Goal: Information Seeking & Learning: Learn about a topic

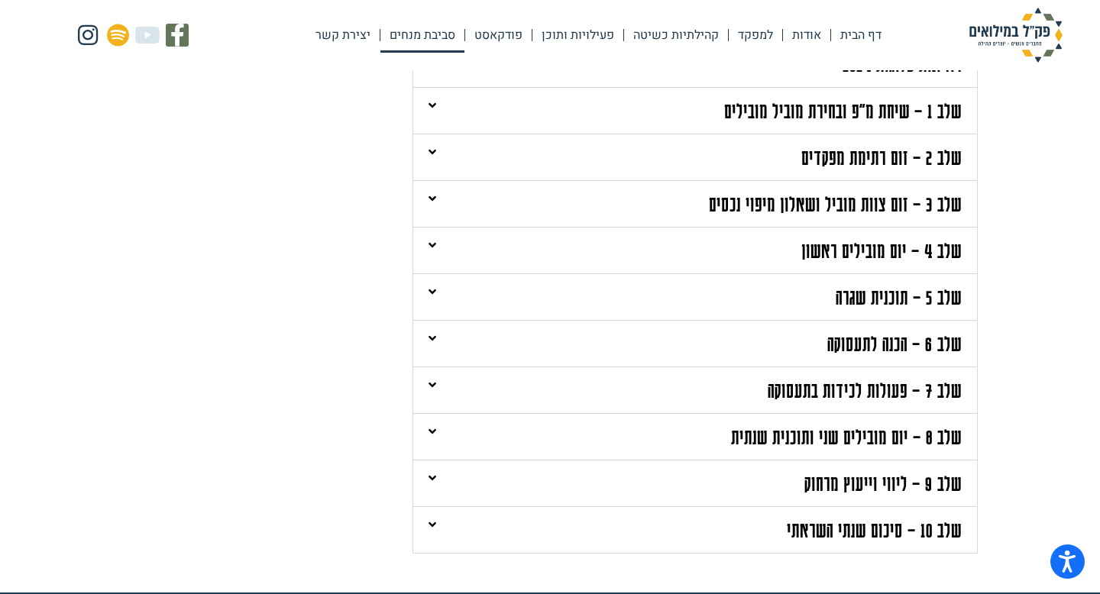
scroll to position [426, 0]
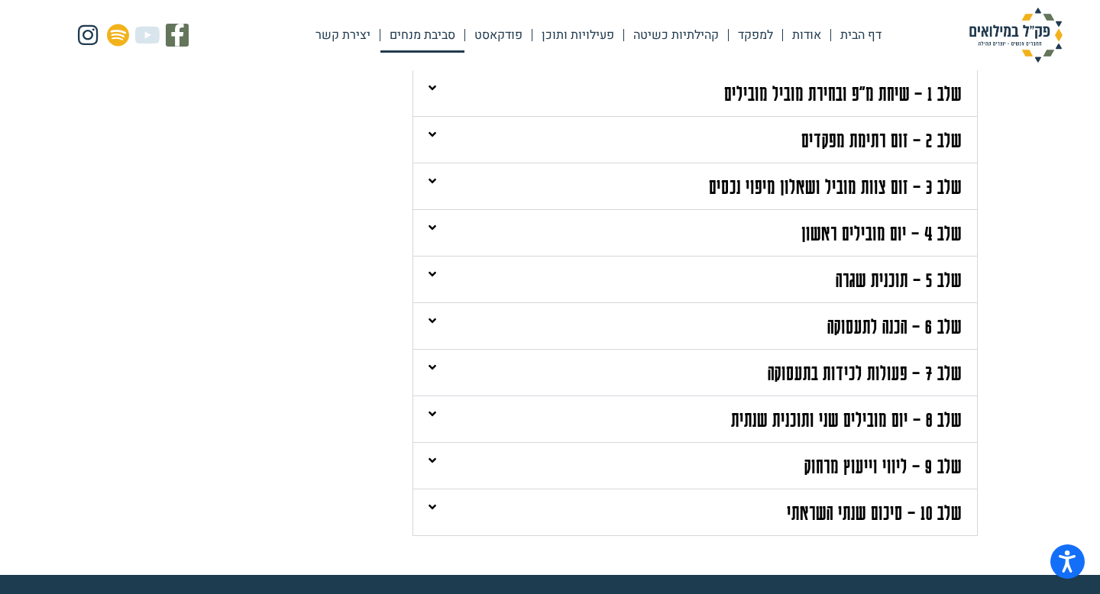
click at [816, 333] on div "שלב 6 – הכנה לתעסוקה" at bounding box center [695, 326] width 564 height 46
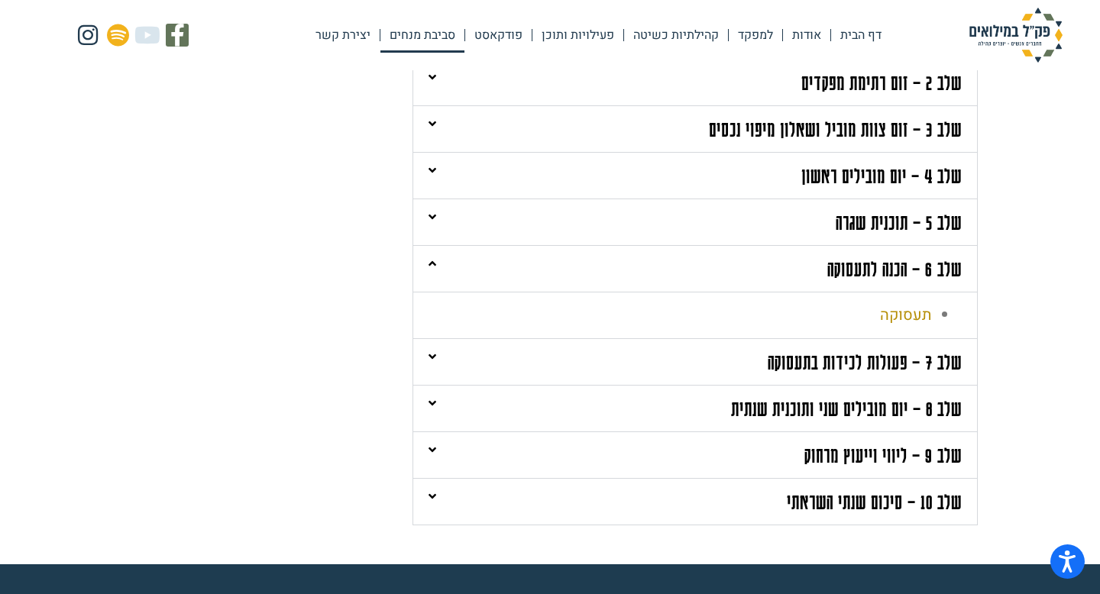
click at [916, 316] on link "תעסוקה" at bounding box center [905, 315] width 51 height 22
click at [829, 362] on link "שלב 7 – פעולות לכידות בתעסוקה" at bounding box center [865, 362] width 194 height 24
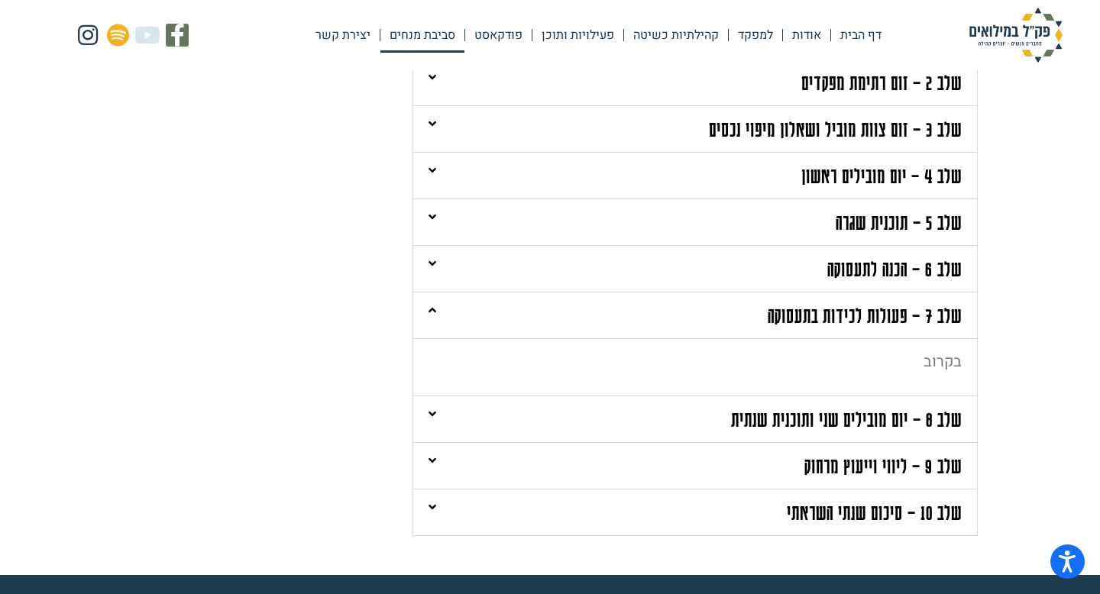
click at [825, 424] on link "שלב 8 – יום מובילים שני ותוכנית שנתית" at bounding box center [846, 419] width 231 height 24
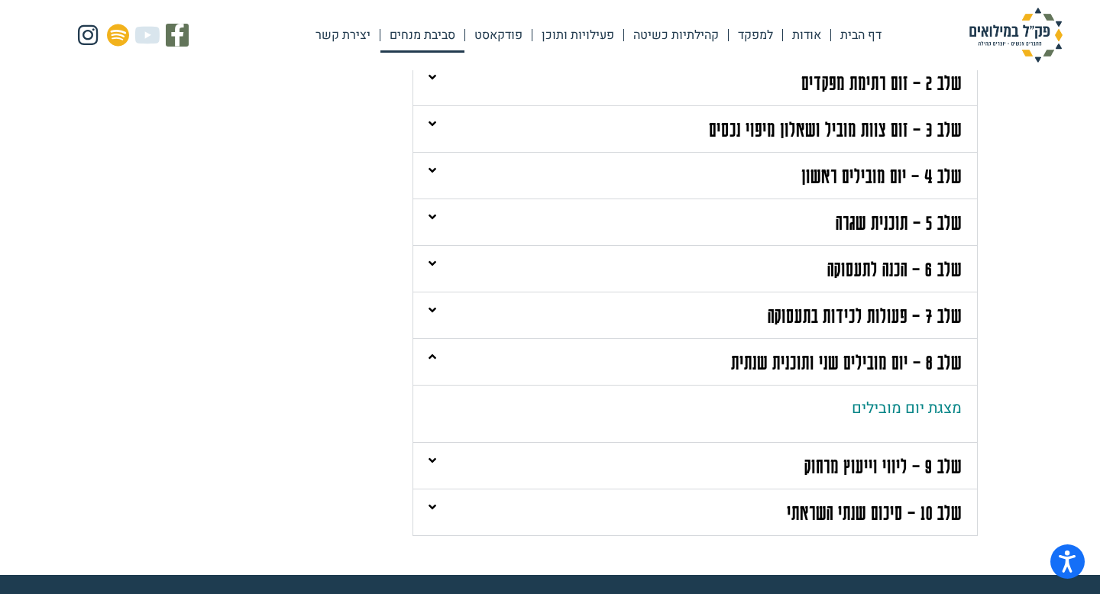
click at [834, 465] on link "שלב 9 – ליווי וייעוץ מרחוק" at bounding box center [882, 466] width 157 height 24
click at [839, 516] on link "שלב 10 – סיכום שנתי השראתי" at bounding box center [874, 512] width 175 height 24
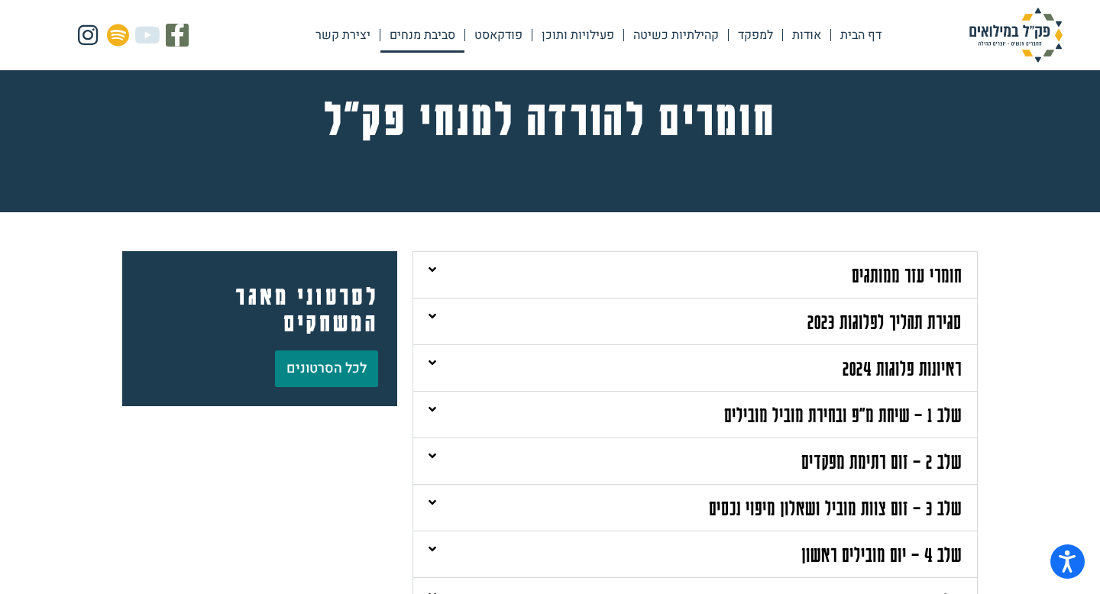
scroll to position [34, 0]
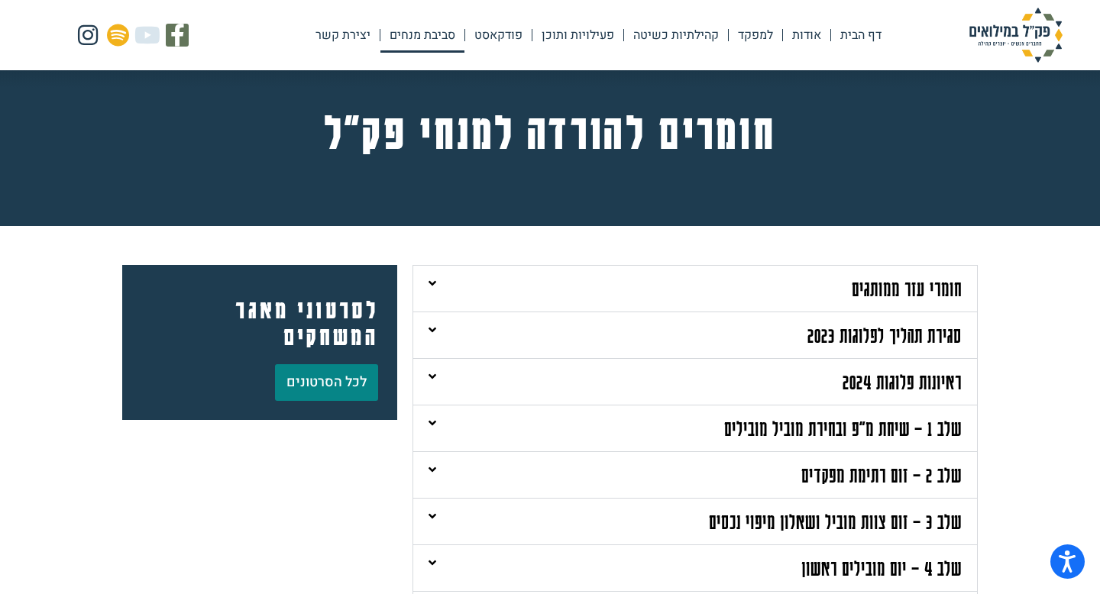
click at [947, 292] on link "חומרי עזר ממותגים" at bounding box center [907, 288] width 110 height 24
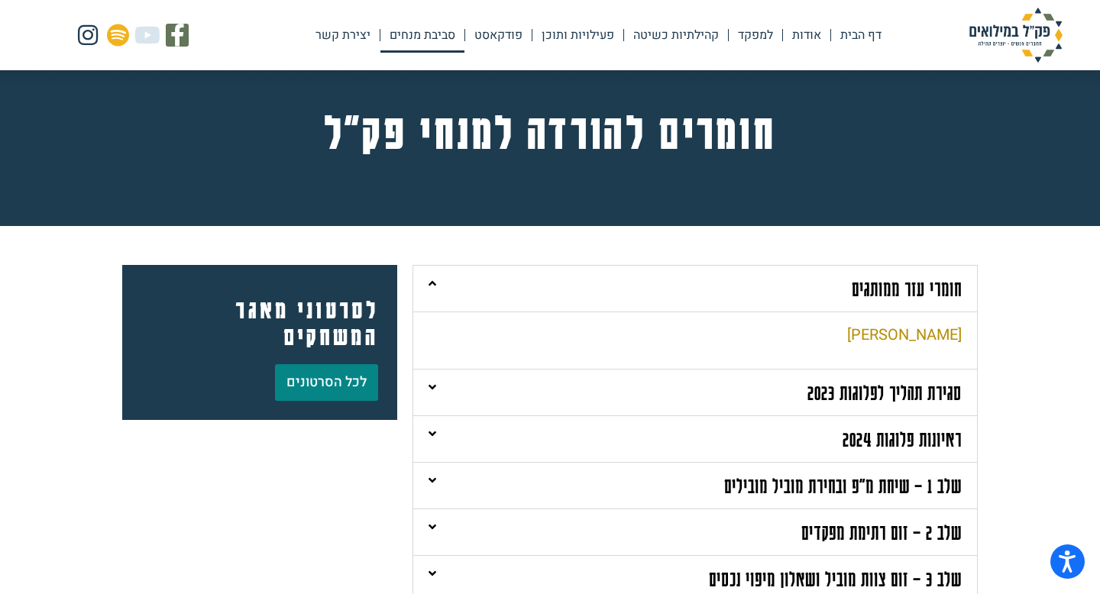
click at [928, 331] on link "לינק לדרייב" at bounding box center [904, 335] width 115 height 22
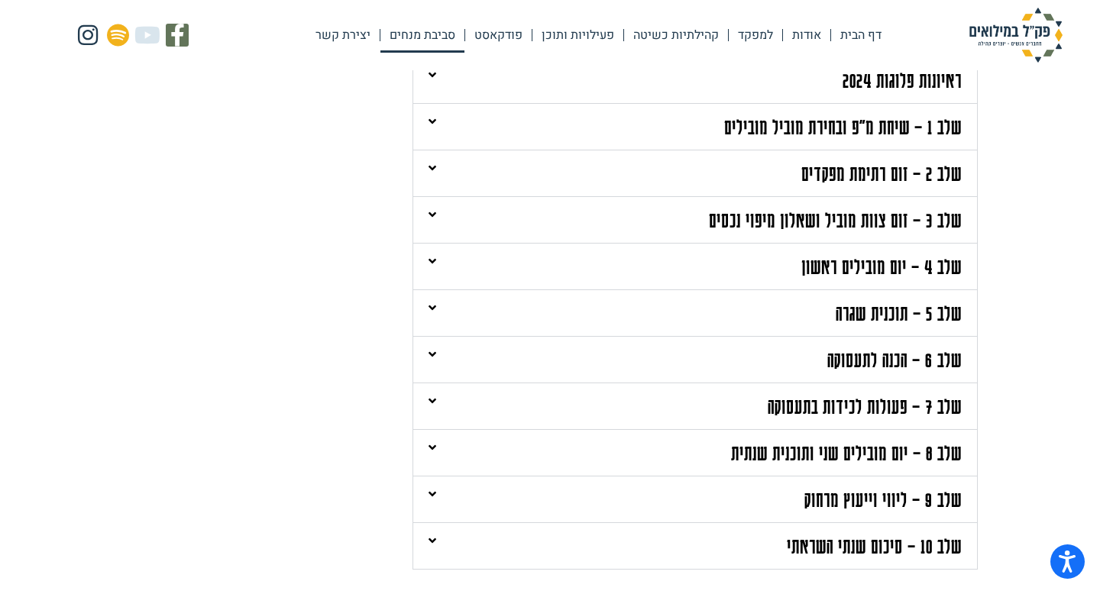
scroll to position [393, 0]
click at [866, 319] on link "שלב 5 – תוכנית שגרה" at bounding box center [898, 312] width 126 height 24
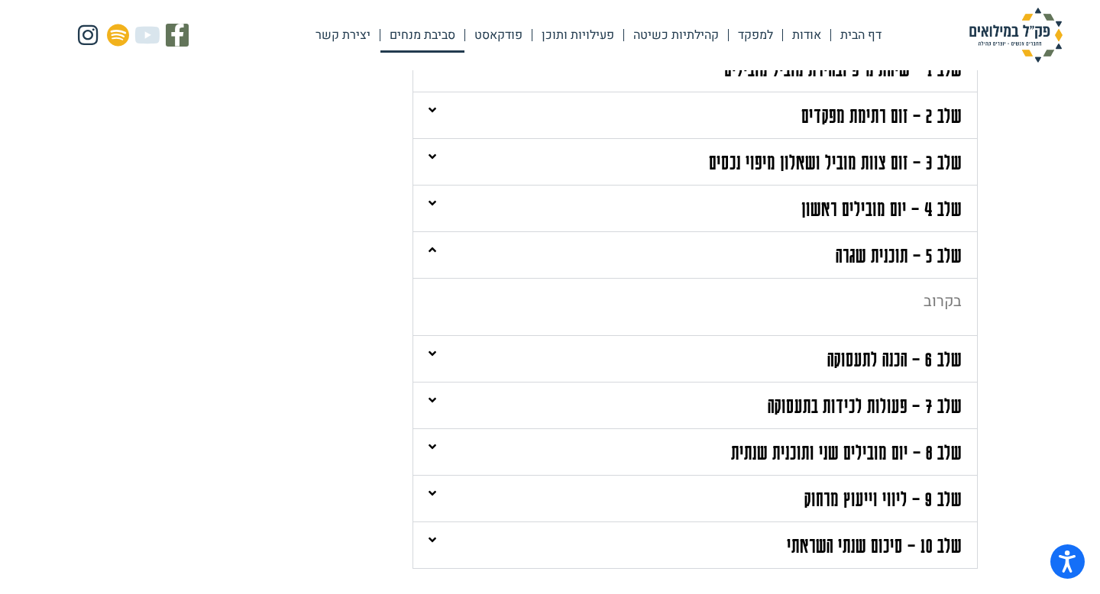
click at [846, 366] on link "שלב 6 – הכנה לתעסוקה" at bounding box center [894, 359] width 134 height 24
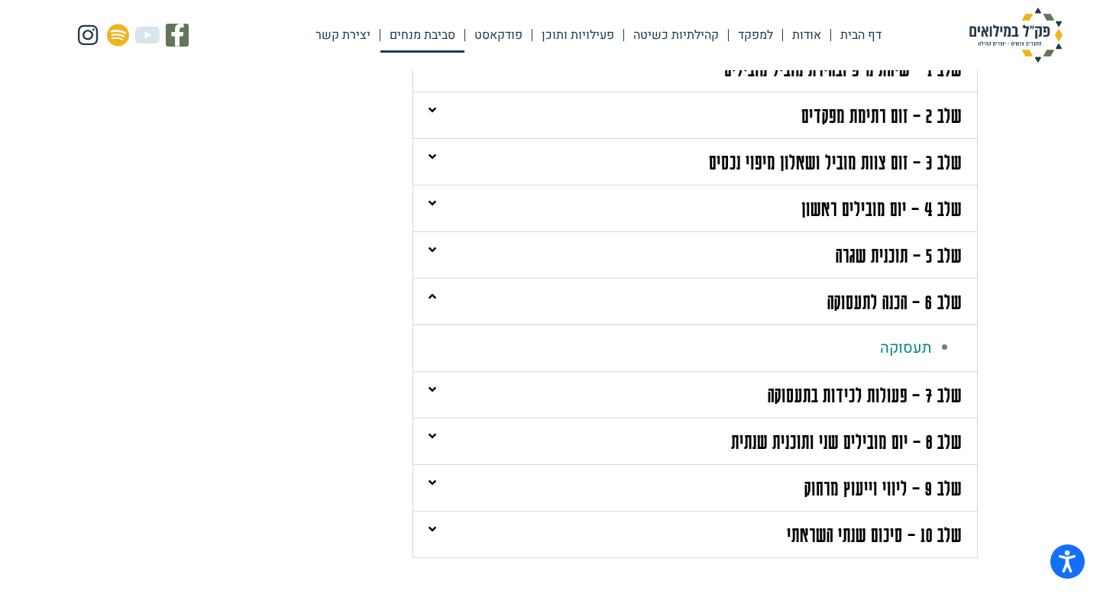
click at [843, 386] on link "שלב 7 – פעולות לכידות בתעסוקה" at bounding box center [865, 395] width 194 height 24
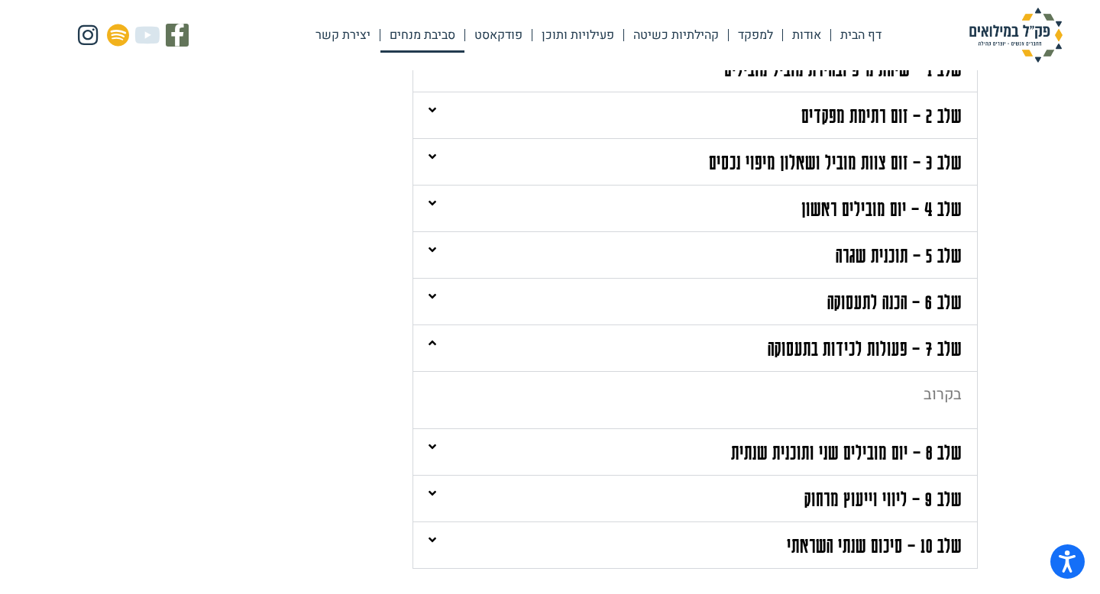
click at [827, 455] on link "שלב 8 – יום מובילים שני ותוכנית שנתית" at bounding box center [846, 452] width 231 height 24
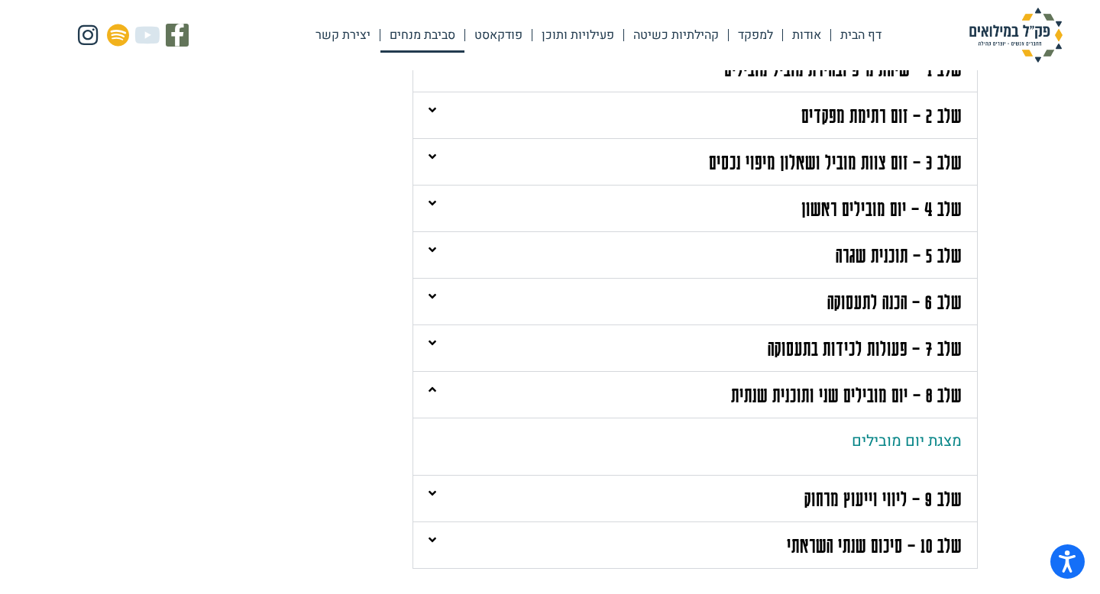
click at [840, 504] on link "שלב 9 – ליווי וייעוץ מרחוק" at bounding box center [882, 498] width 157 height 24
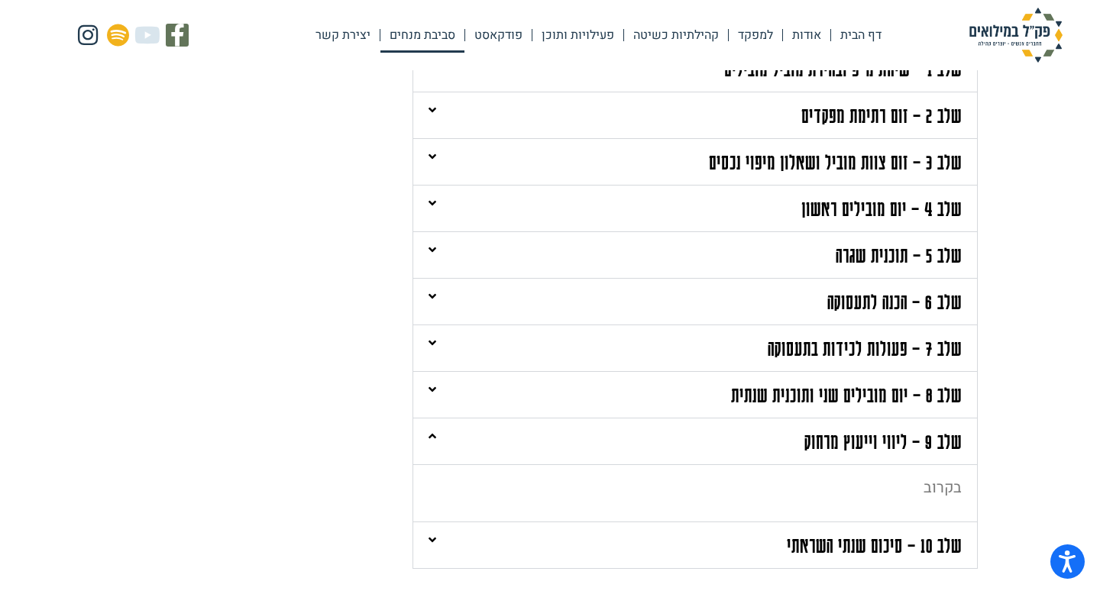
click at [837, 540] on link "שלב 10 – סיכום שנתי השראתי" at bounding box center [874, 545] width 175 height 24
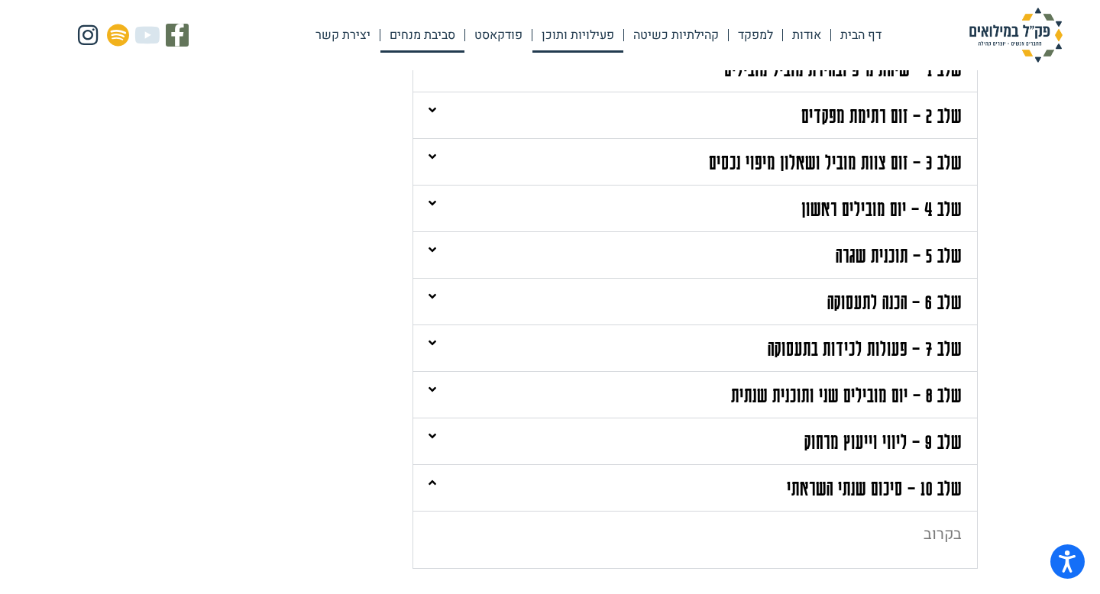
click at [581, 37] on link "פעילויות ותוכן" at bounding box center [577, 35] width 91 height 35
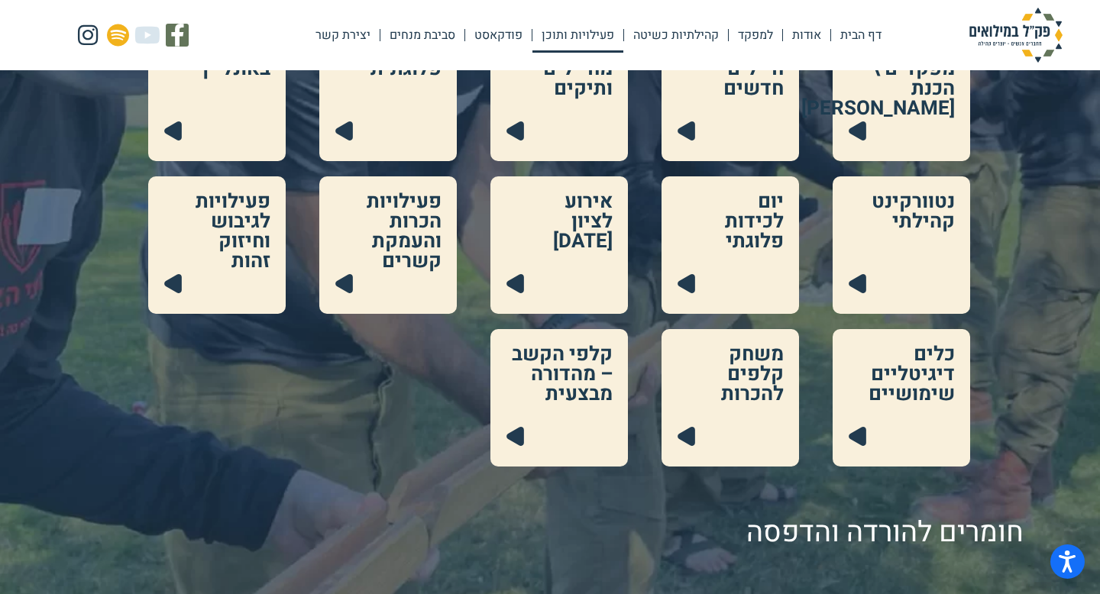
scroll to position [419, 0]
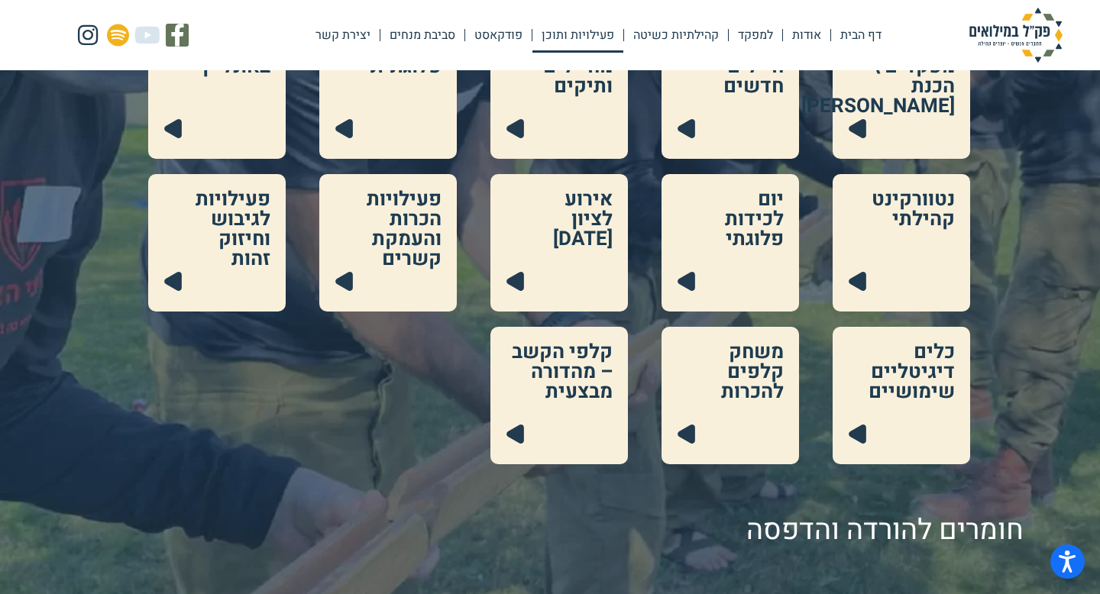
click at [564, 392] on link at bounding box center [558, 395] width 137 height 137
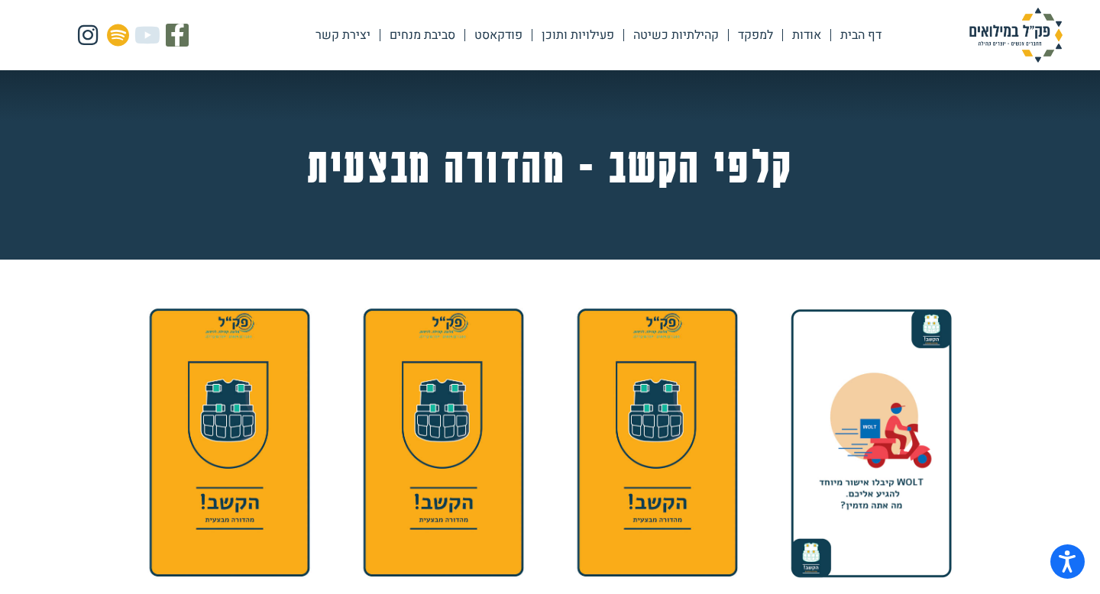
click at [890, 461] on img at bounding box center [870, 442] width 181 height 287
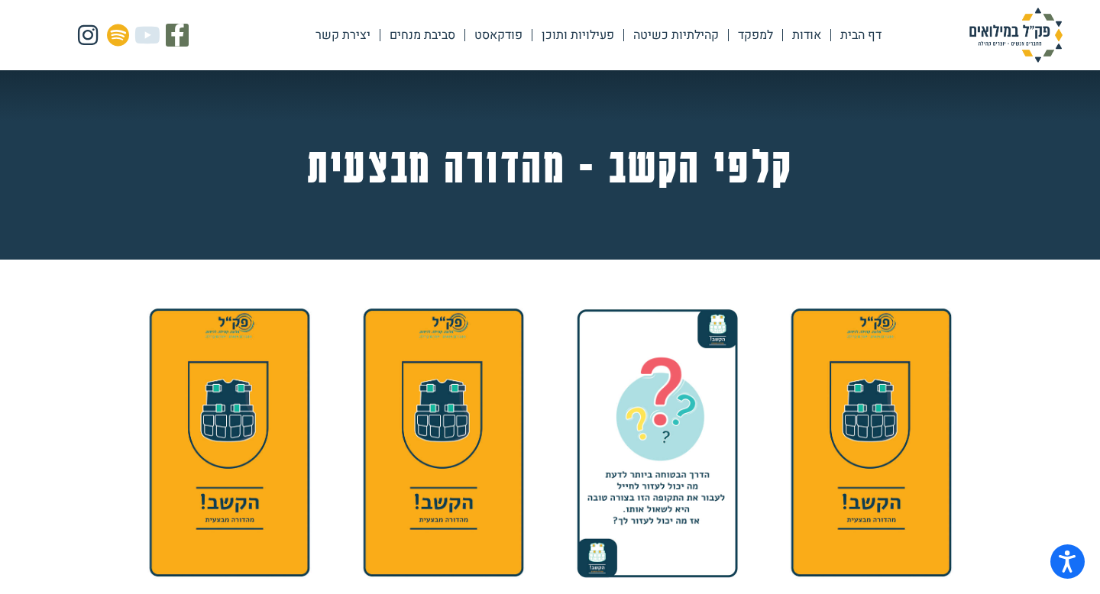
click at [649, 473] on img at bounding box center [657, 442] width 181 height 287
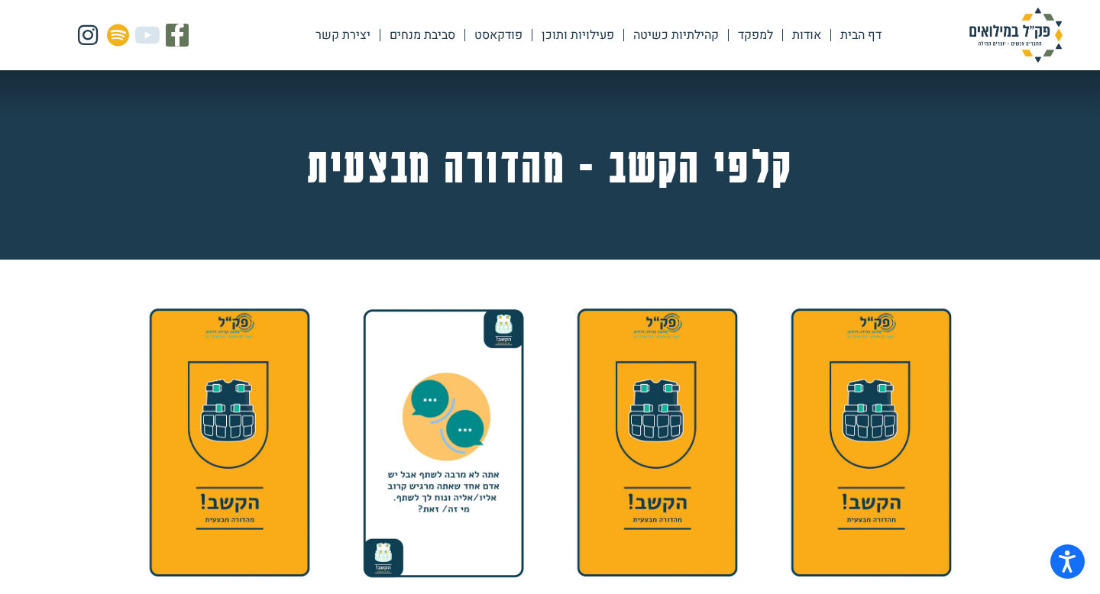
click at [422, 462] on div at bounding box center [443, 447] width 199 height 257
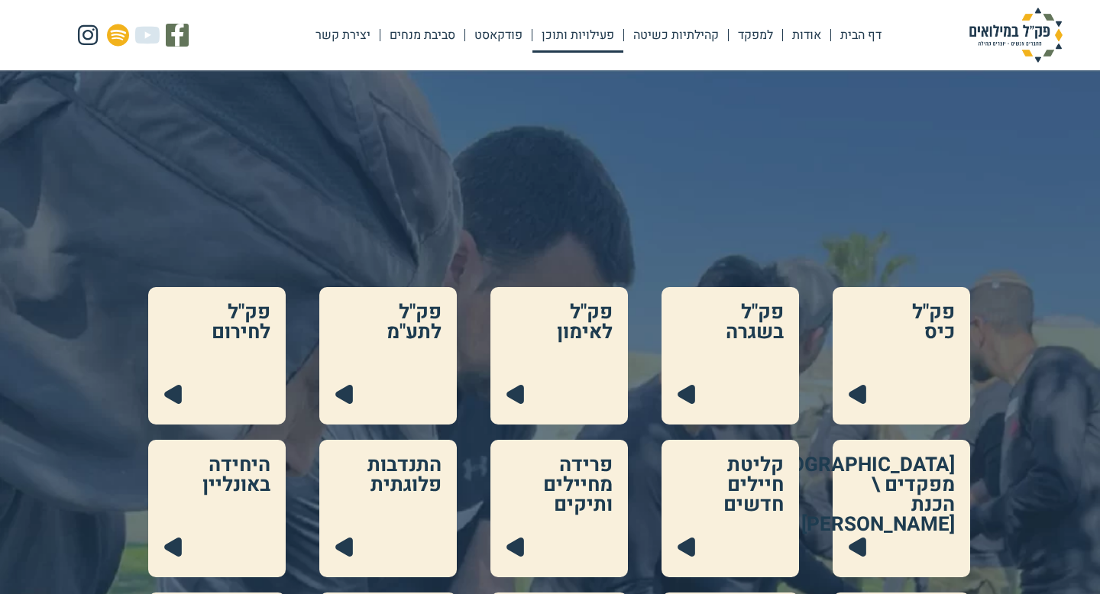
scroll to position [419, 0]
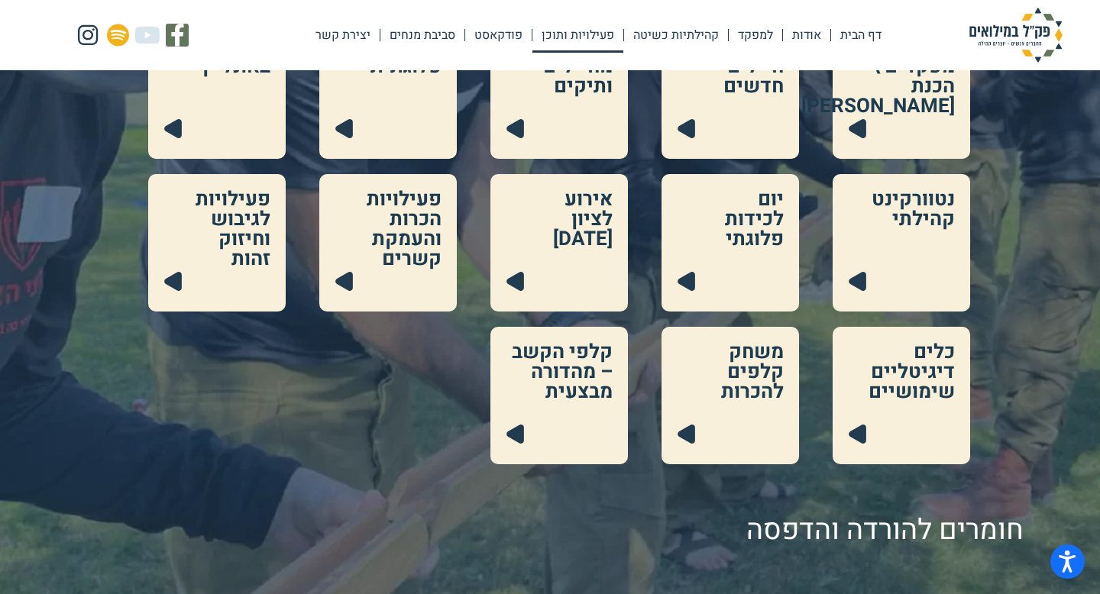
click at [761, 387] on link at bounding box center [729, 395] width 137 height 137
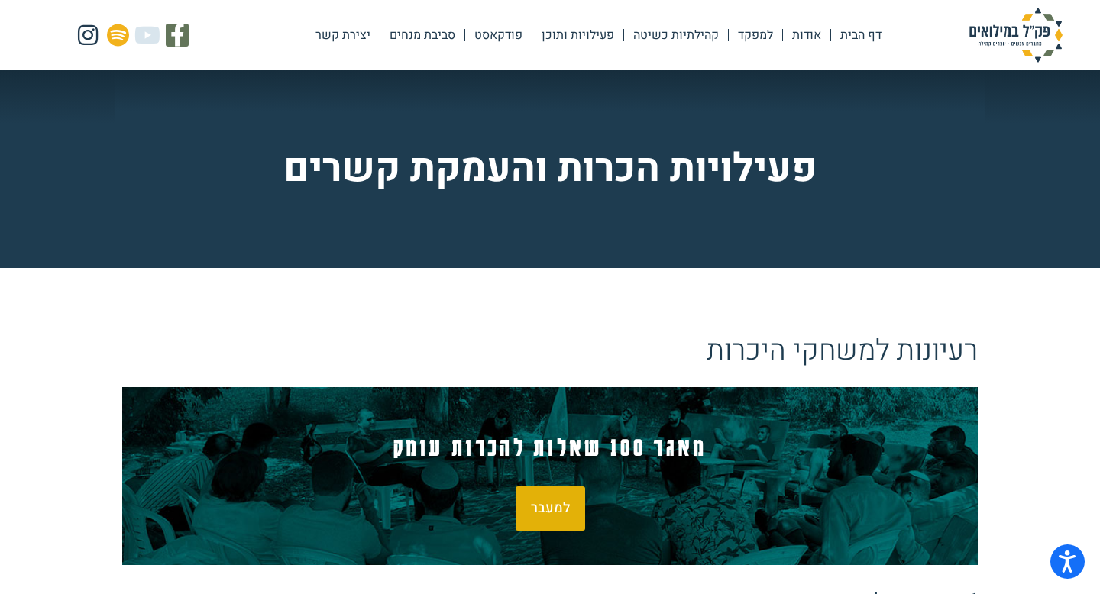
click at [553, 502] on span "למעבר" at bounding box center [550, 509] width 39 height 14
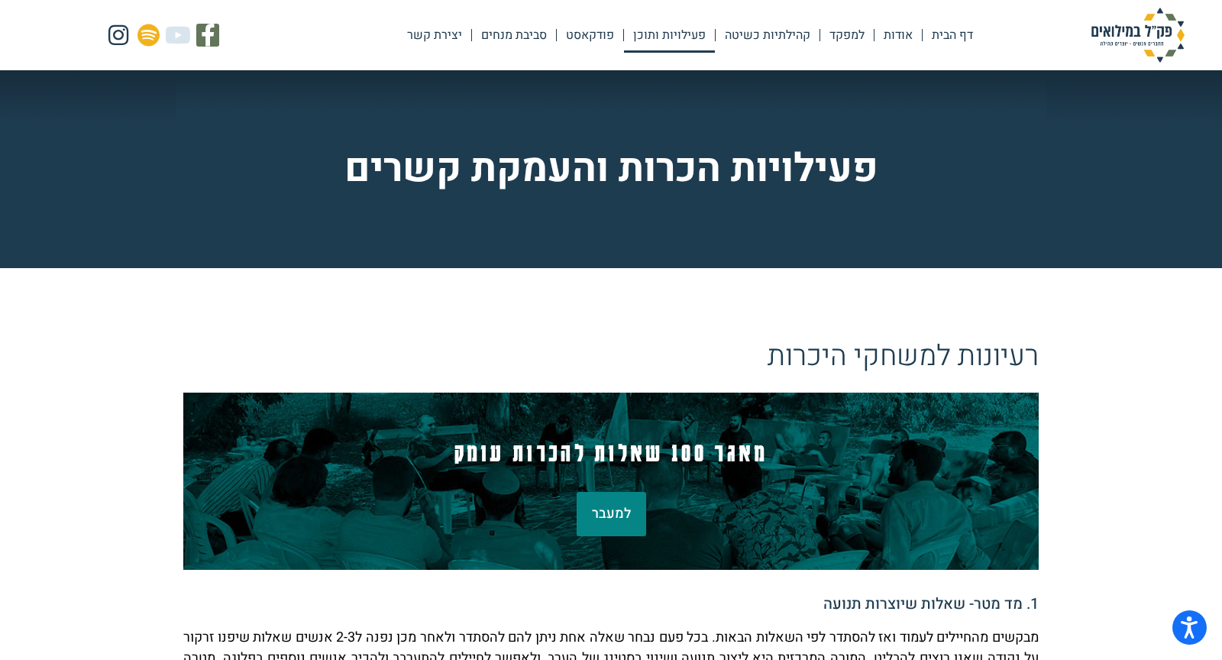
click at [678, 34] on link "פעילויות ותוכן" at bounding box center [669, 35] width 91 height 35
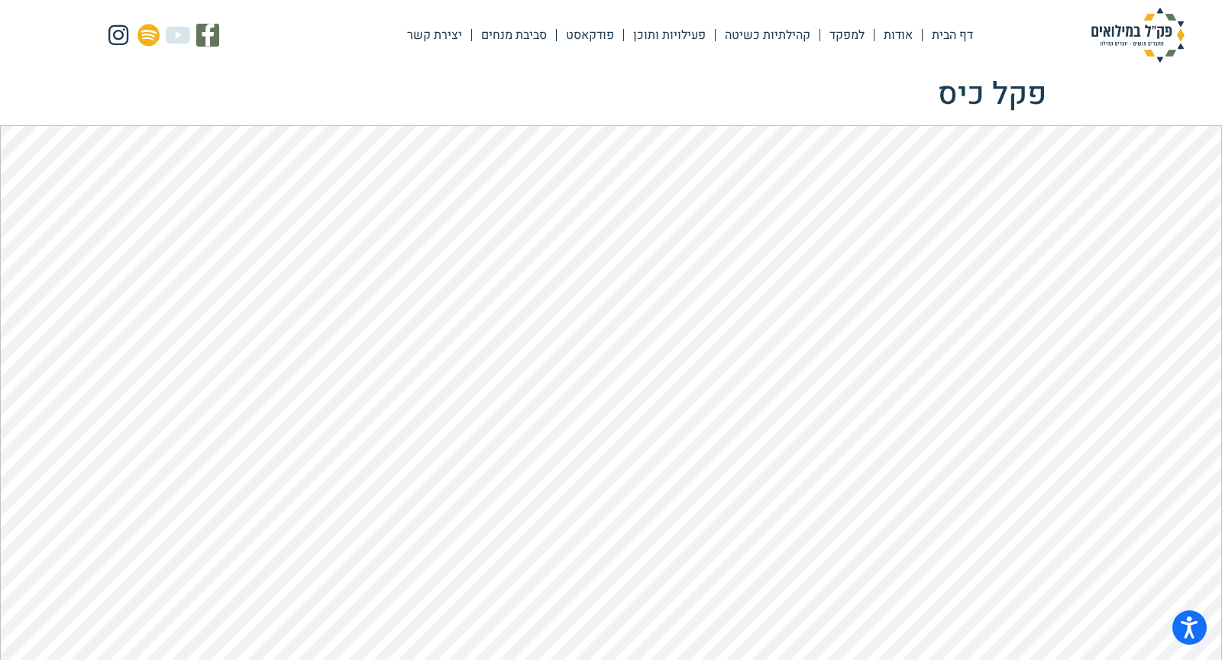
click at [198, 74] on body "מדריך קורא מסך, משוב ודיווח על בעיות | חלון חדש Skip to content דף הבית אודות ל…" at bounding box center [611, 555] width 1222 height 1111
click at [593, 63] on div "דף הבית אודות למפקד קהילתיות כשיטה פעילויות ותוכן פודקאסט סביבת מנחים יצירת קשר…" at bounding box center [611, 35] width 1222 height 70
click at [193, 85] on h1 "פקל כיס" at bounding box center [611, 94] width 871 height 37
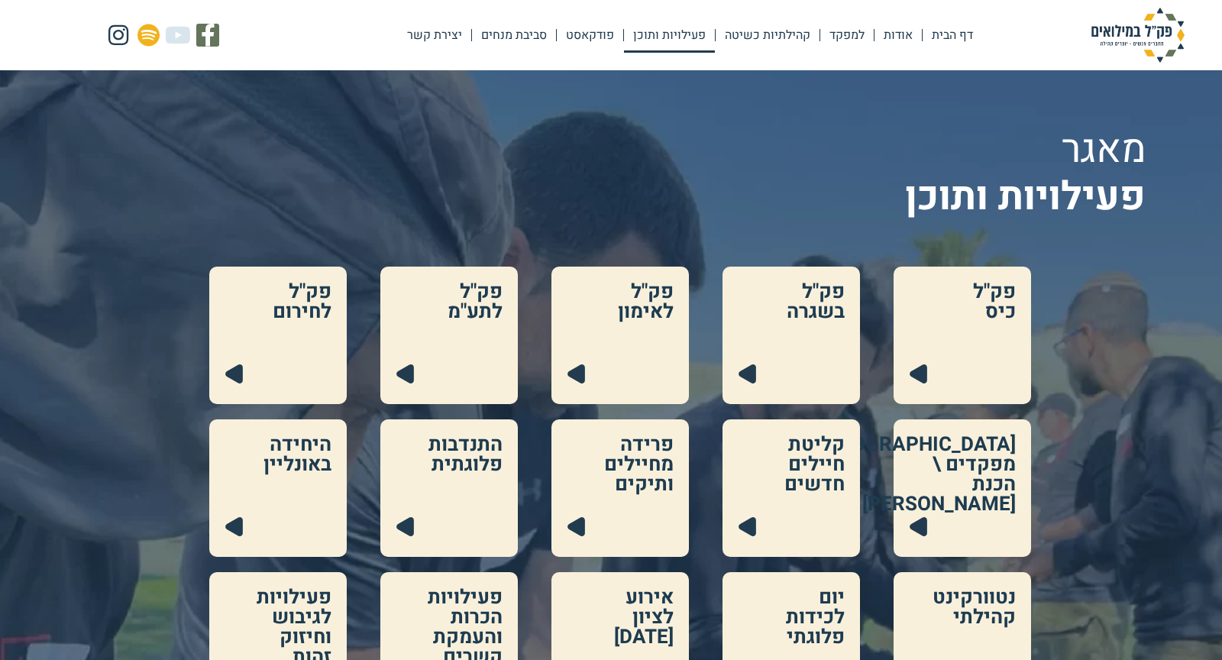
scroll to position [21, 0]
click at [461, 322] on link at bounding box center [448, 335] width 137 height 137
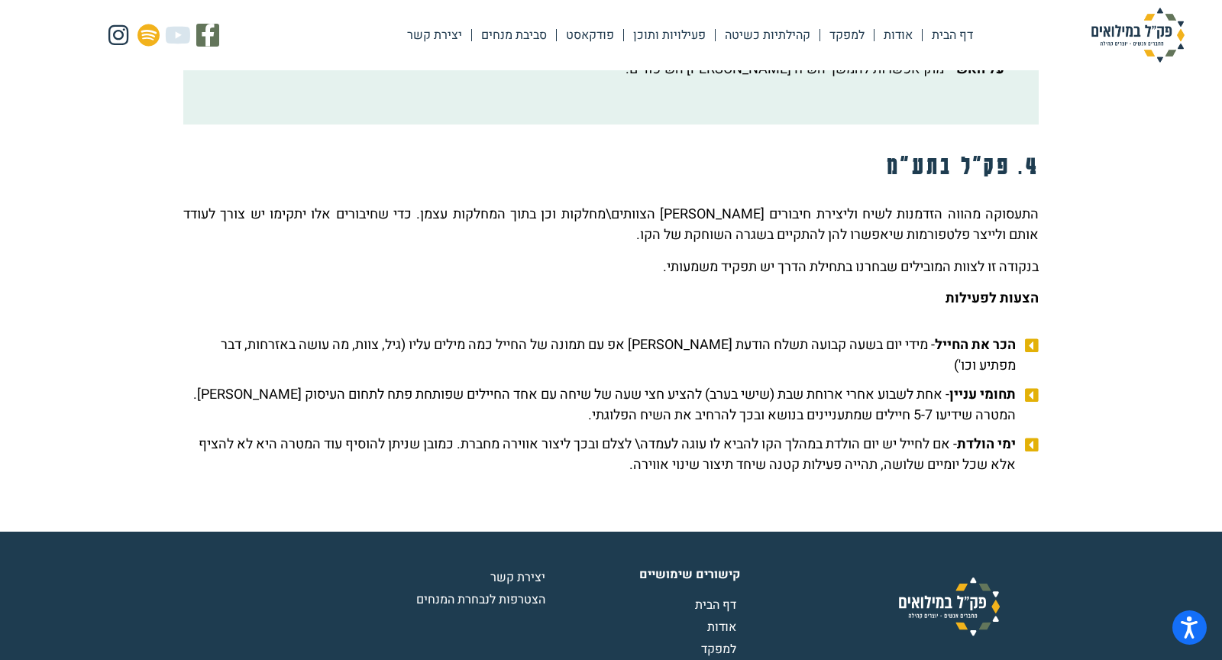
scroll to position [2258, 0]
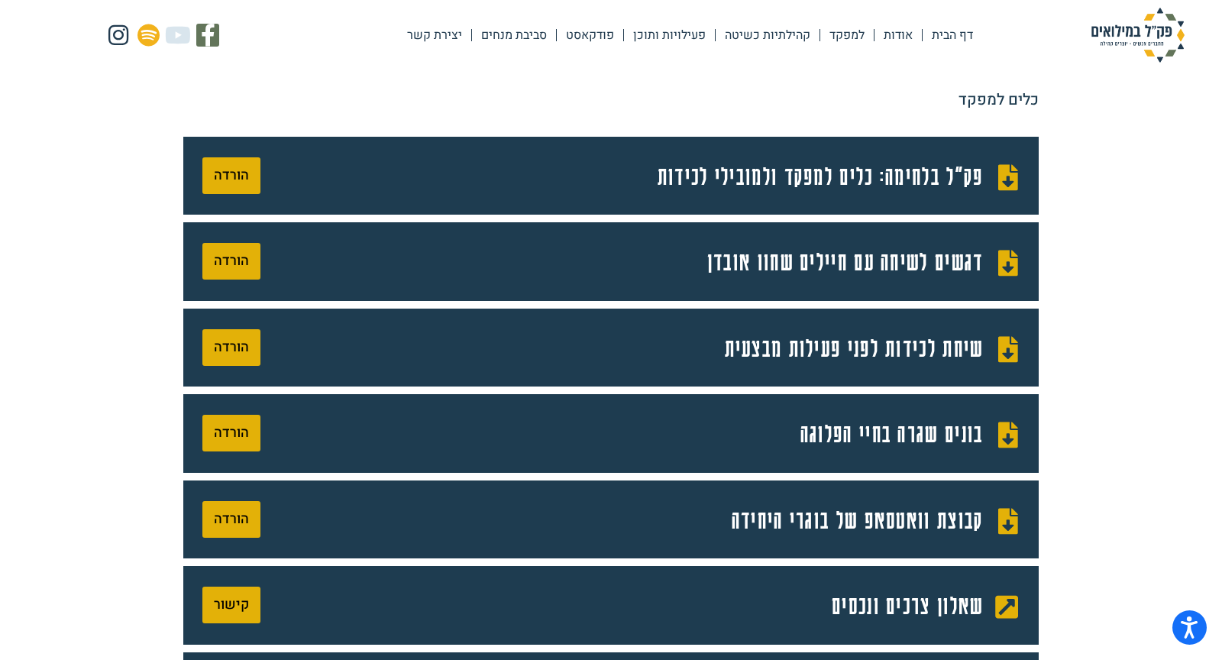
scroll to position [445, 0]
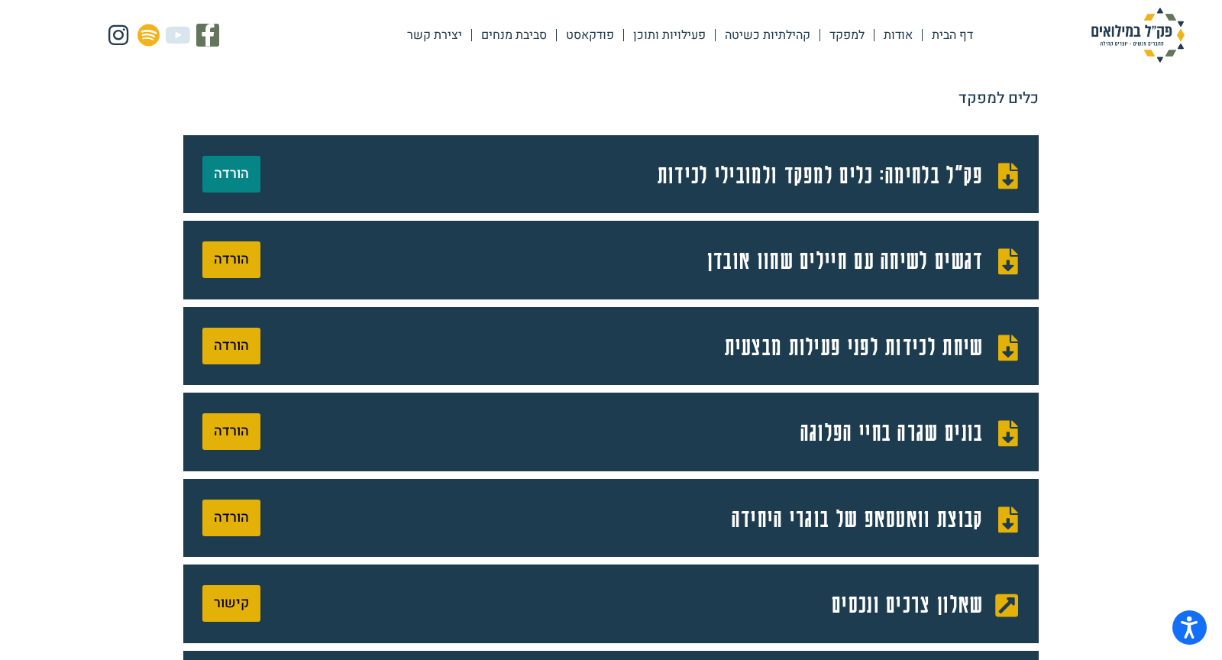
click at [233, 180] on span "הורדה" at bounding box center [231, 174] width 35 height 14
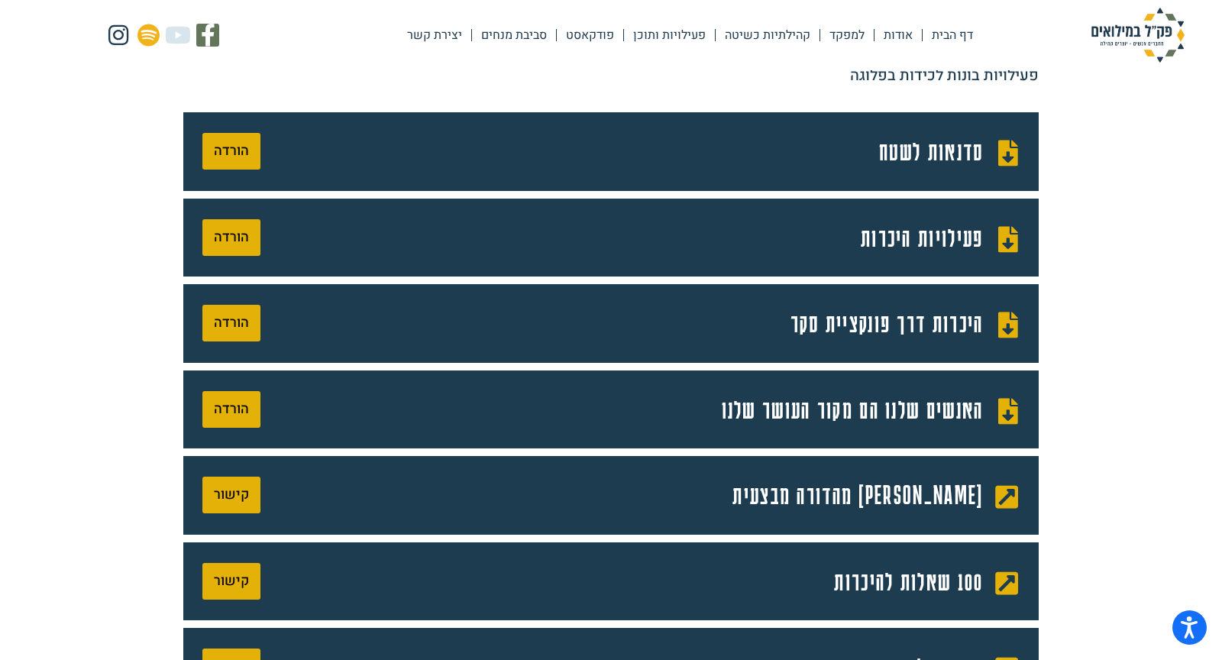
scroll to position [1136, 0]
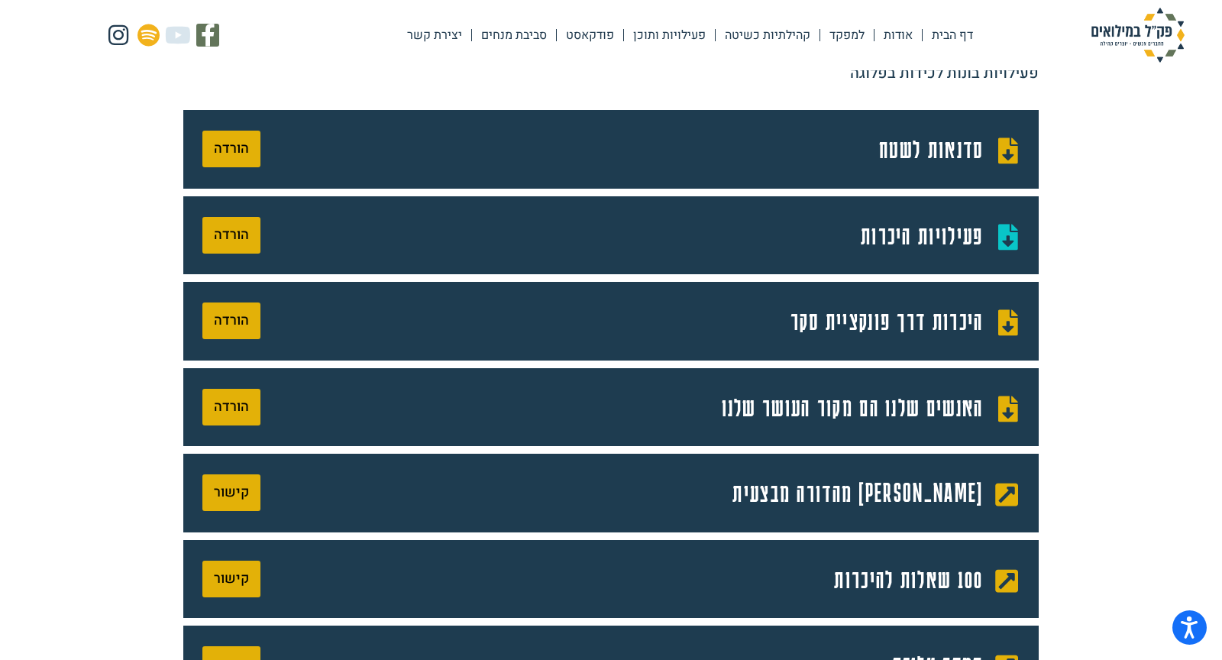
click at [894, 228] on span "פעילויות היכרות" at bounding box center [924, 235] width 127 height 40
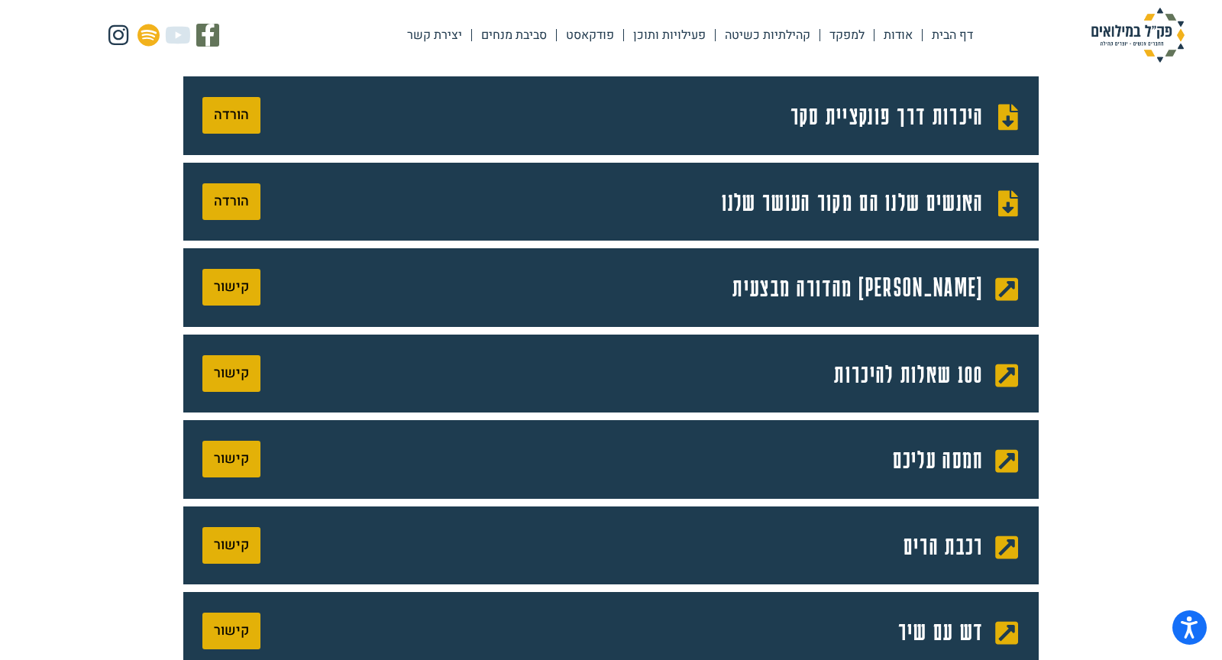
scroll to position [1346, 0]
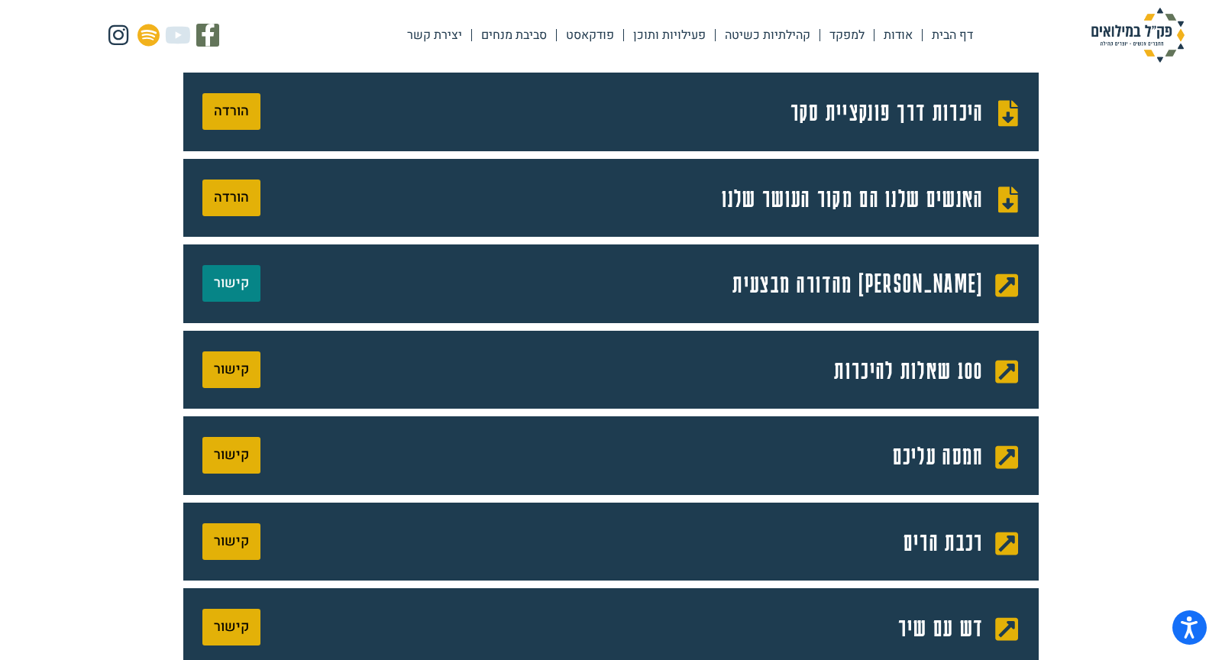
click at [239, 280] on span "קישור" at bounding box center [231, 283] width 35 height 14
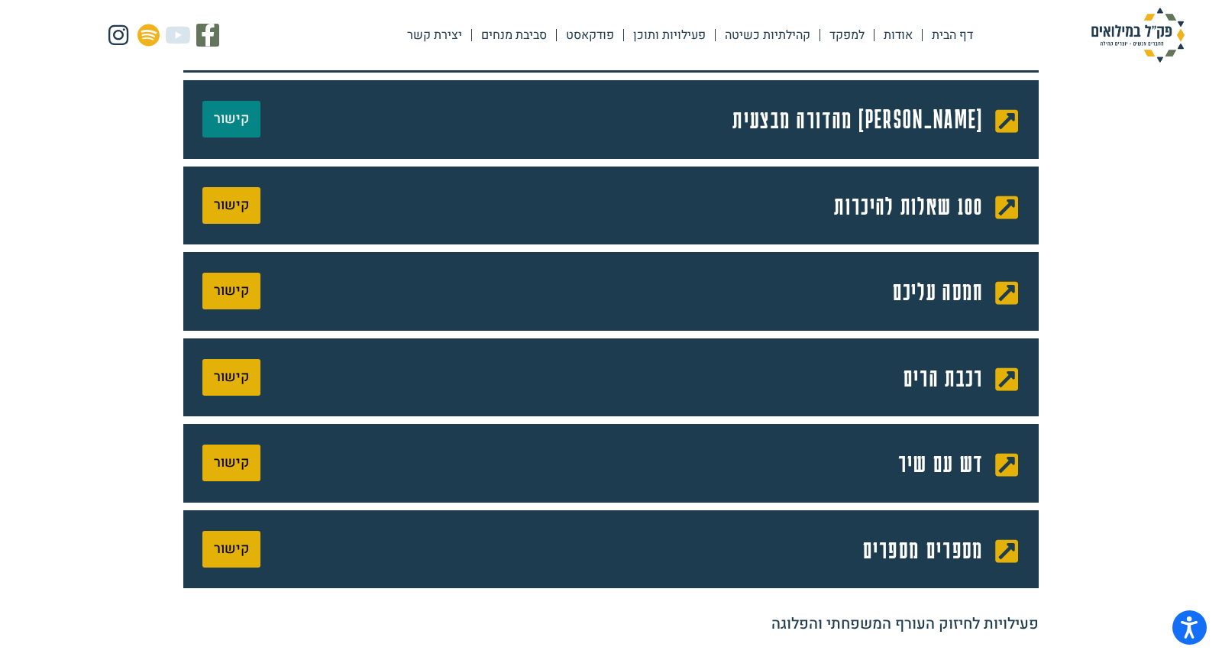
scroll to position [1512, 0]
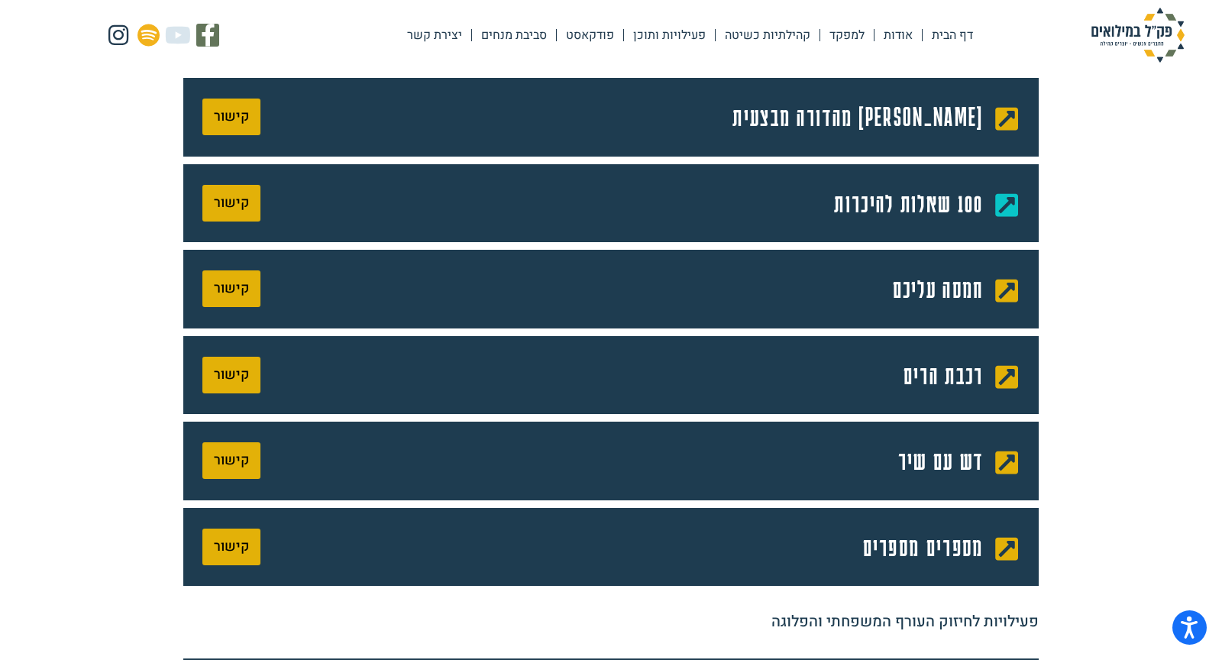
click at [891, 207] on span "100 שאלות להיכרות" at bounding box center [910, 203] width 153 height 40
